Goal: Information Seeking & Learning: Learn about a topic

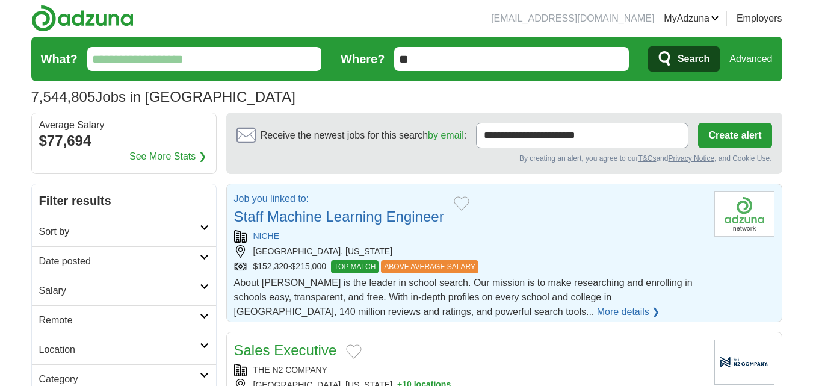
click at [152, 55] on input "What?" at bounding box center [204, 59] width 235 height 24
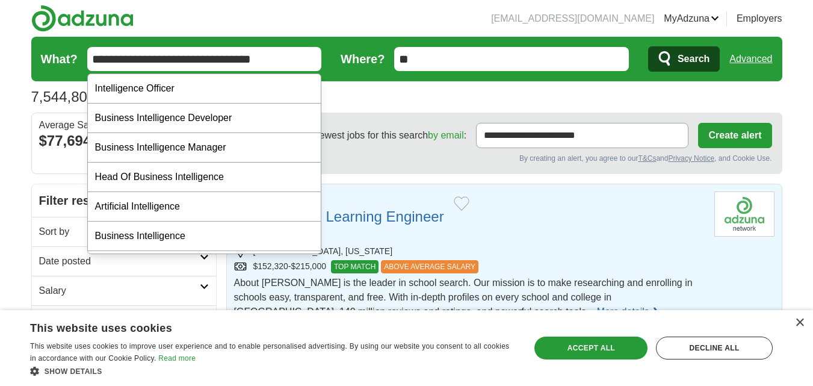
type input "**********"
click at [648, 46] on button "Search" at bounding box center [684, 58] width 72 height 25
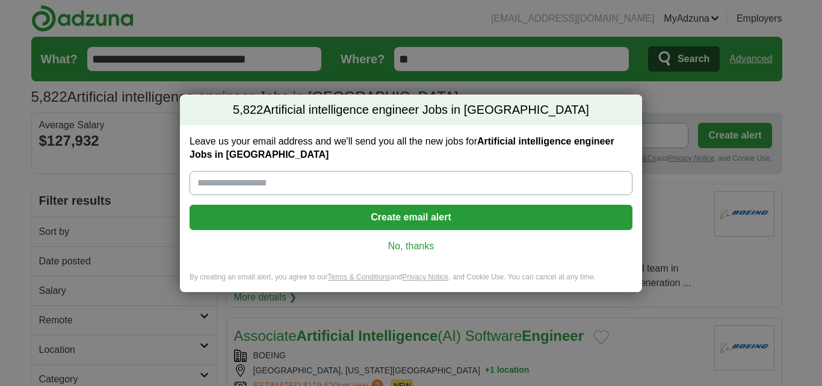
click at [408, 239] on div "Leave us your email address and we'll send you all the new jobs for Artificial …" at bounding box center [411, 198] width 462 height 147
click at [413, 245] on link "No, thanks" at bounding box center [411, 245] width 424 height 13
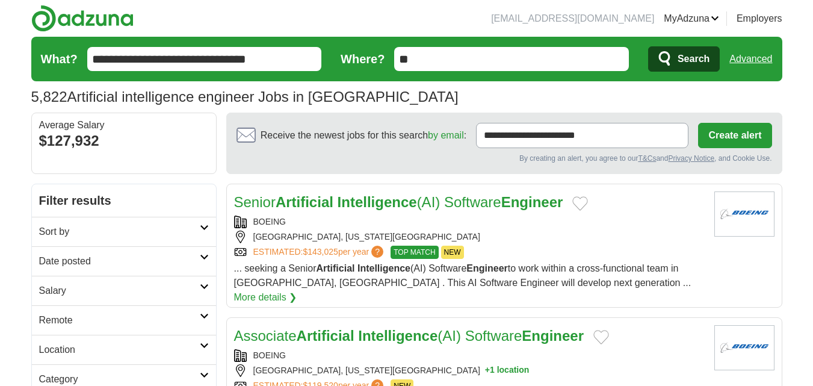
click at [428, 62] on input "**" at bounding box center [511, 59] width 235 height 24
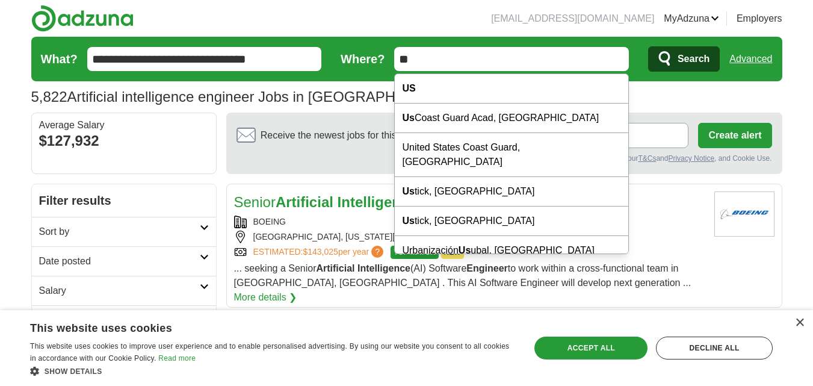
click at [360, 88] on div "5,822 Artificial intelligence engineer Jobs in [GEOGRAPHIC_DATA] Average Salary…" at bounding box center [406, 97] width 751 height 22
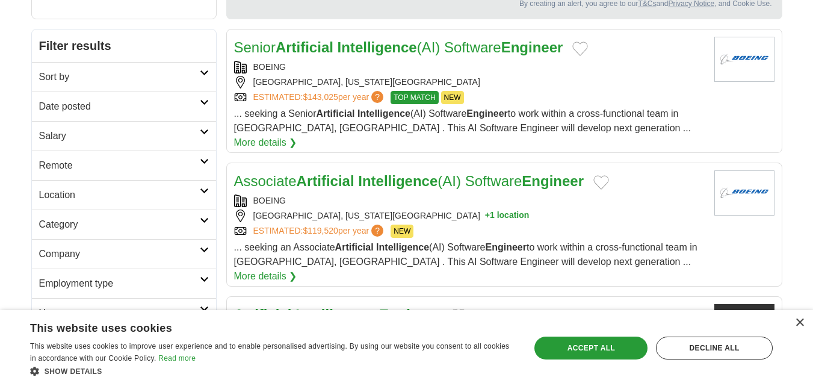
scroll to position [175, 0]
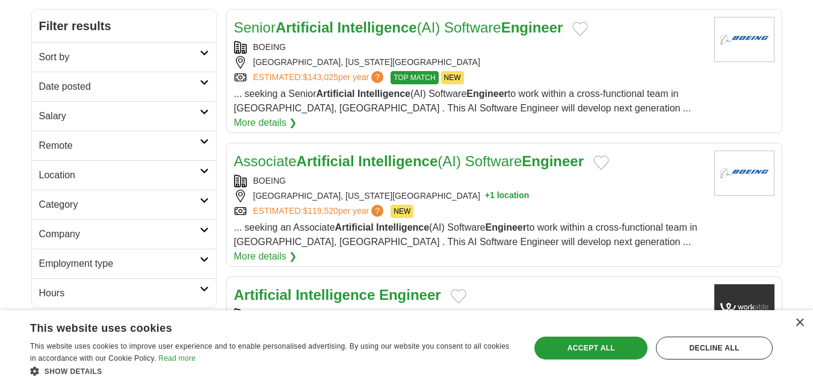
click at [206, 139] on icon at bounding box center [204, 141] width 9 height 6
click at [81, 172] on link "Remote jobs" at bounding box center [66, 174] width 54 height 10
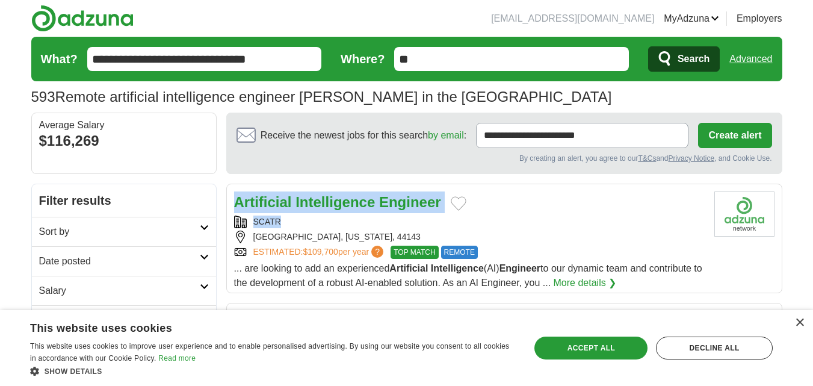
drag, startPoint x: 286, startPoint y: 223, endPoint x: 233, endPoint y: 202, distance: 56.4
click at [234, 202] on div "Artificial Intelligence Engineer SCATR CLEVELAND, OHIO, 44143 ESTIMATED: $109,7…" at bounding box center [469, 240] width 471 height 99
copy div "Artificial Intelligence Engineer SCATR"
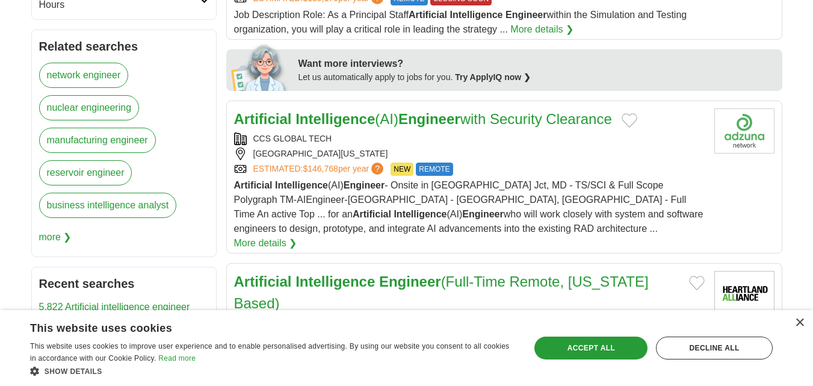
scroll to position [492, 0]
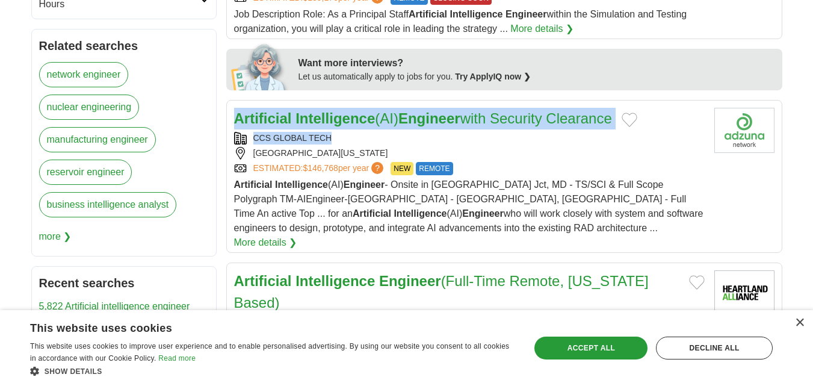
drag, startPoint x: 337, startPoint y: 135, endPoint x: 231, endPoint y: 119, distance: 107.1
click at [231, 119] on article "Artificial Intelligence (AI) Engineer with Security Clearance CCS GLOBAL TECH A…" at bounding box center [504, 176] width 556 height 153
copy div "Artificial Intelligence (AI) Engineer with Security Clearance CCS GLOBAL TECH"
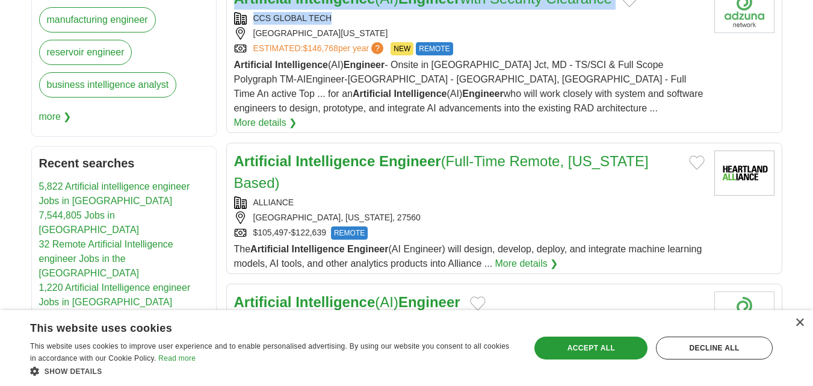
scroll to position [616, 0]
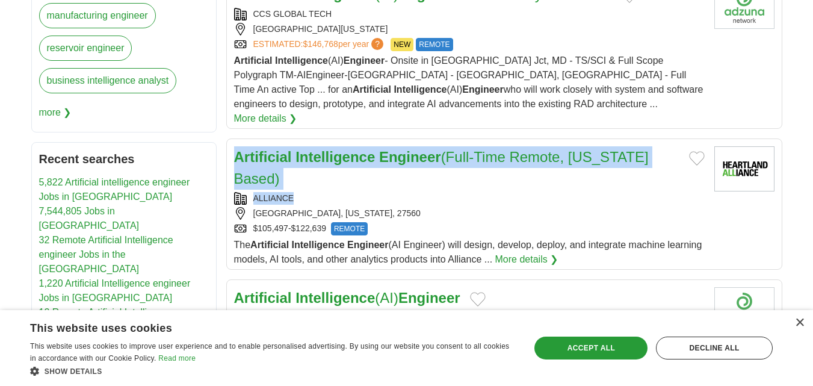
drag, startPoint x: 301, startPoint y: 182, endPoint x: 227, endPoint y: 140, distance: 84.6
click at [227, 140] on article "Artificial Intelligence Engineer (Full-Time Remote, North Carolina Based) ALLIA…" at bounding box center [504, 203] width 556 height 131
copy div "Artificial Intelligence Engineer (Full-Time Remote, North Carolina Based) ALLIA…"
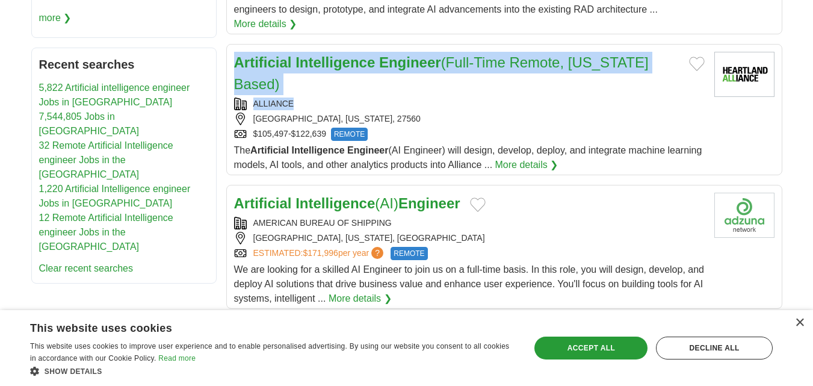
scroll to position [718, 0]
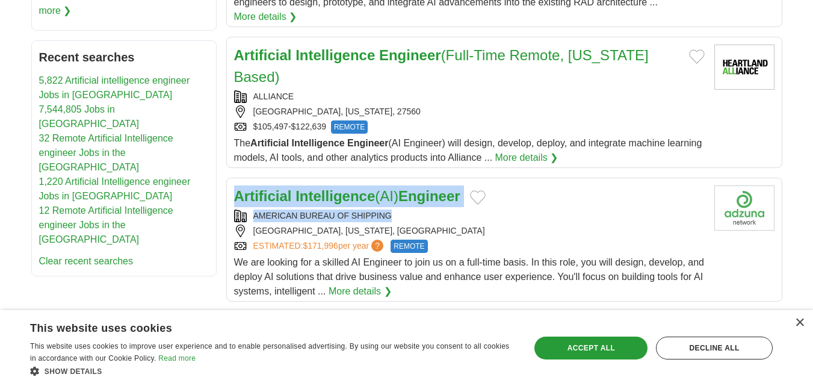
drag, startPoint x: 395, startPoint y: 203, endPoint x: 230, endPoint y: 179, distance: 165.9
click at [230, 179] on article "Artificial Intelligence (AI) Engineer AMERICAN BUREAU OF SHIPPING USA, TENNESSE…" at bounding box center [504, 240] width 556 height 124
copy div "Artificial Intelligence (AI) Engineer AMERICAN BUREAU OF SHIPPING"
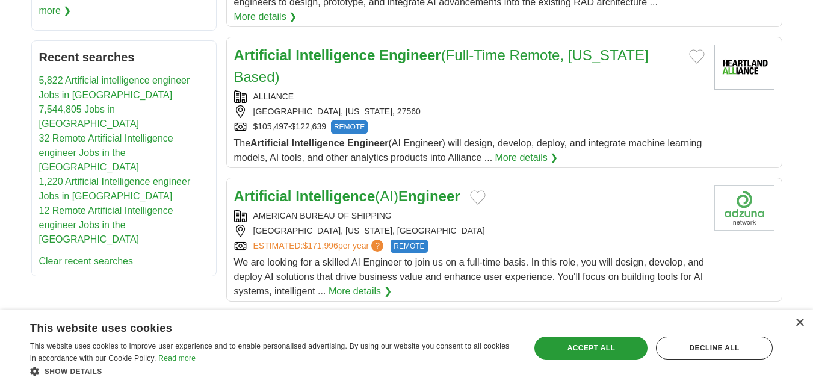
drag, startPoint x: 300, startPoint y: 197, endPoint x: 119, endPoint y: 300, distance: 209.1
drag, startPoint x: 294, startPoint y: 204, endPoint x: 123, endPoint y: 265, distance: 181.0
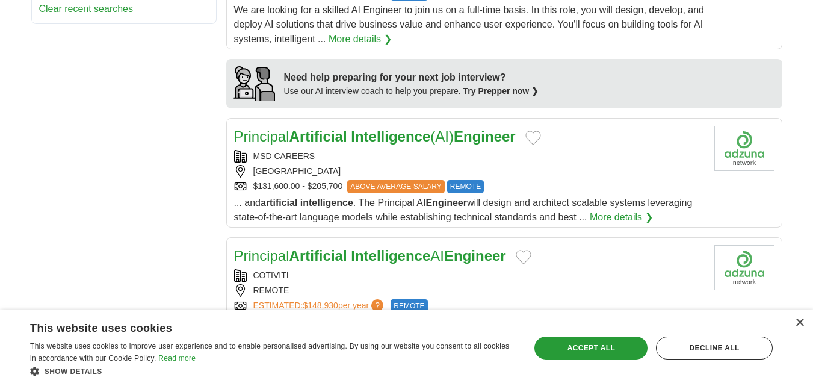
scroll to position [972, 0]
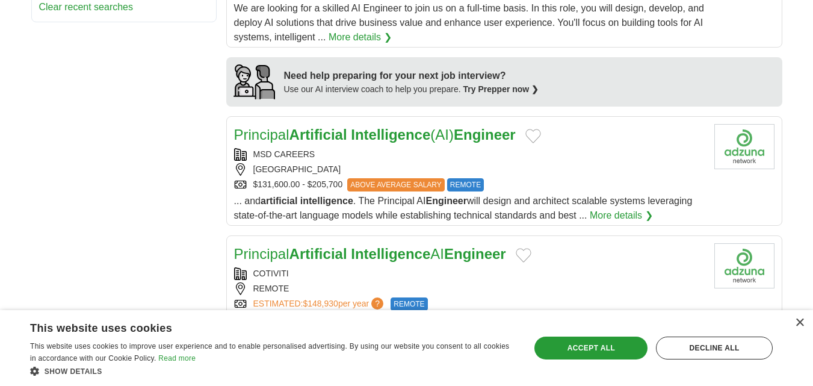
drag, startPoint x: 328, startPoint y: 140, endPoint x: 232, endPoint y: 113, distance: 99.9
click at [232, 116] on article "Principal Artificial Intelligence (AI) Engineer MSD CAREERS UNITED STATES $131,…" at bounding box center [504, 171] width 556 height 110
copy div "Principal Artificial Intelligence (AI) Engineer MSD CAREERS"
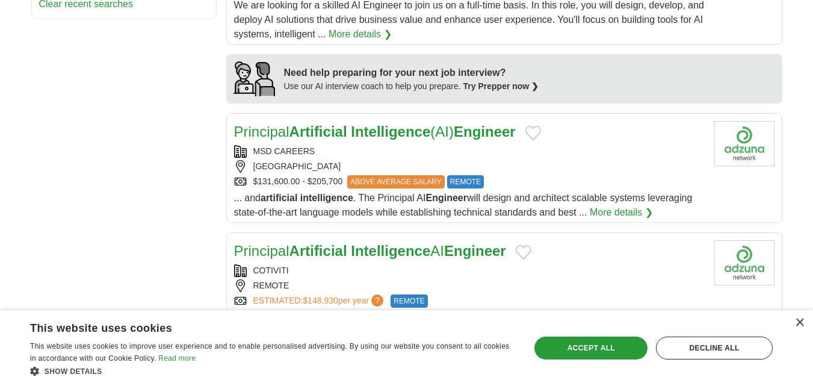
scroll to position [1001, 0]
